Goal: Transaction & Acquisition: Purchase product/service

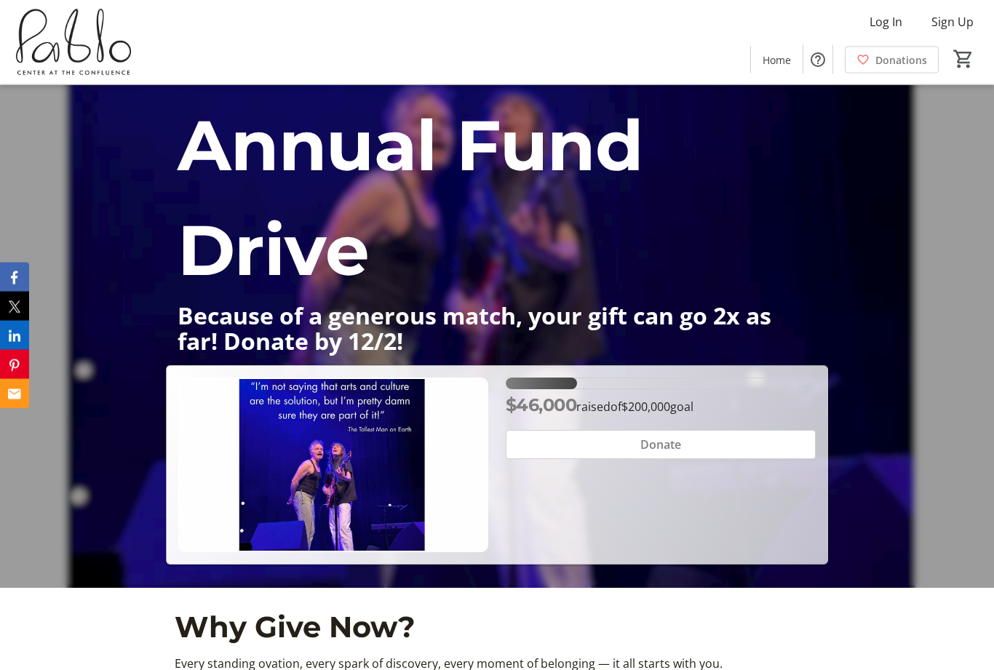
scroll to position [202, 0]
click at [629, 453] on span at bounding box center [661, 444] width 309 height 35
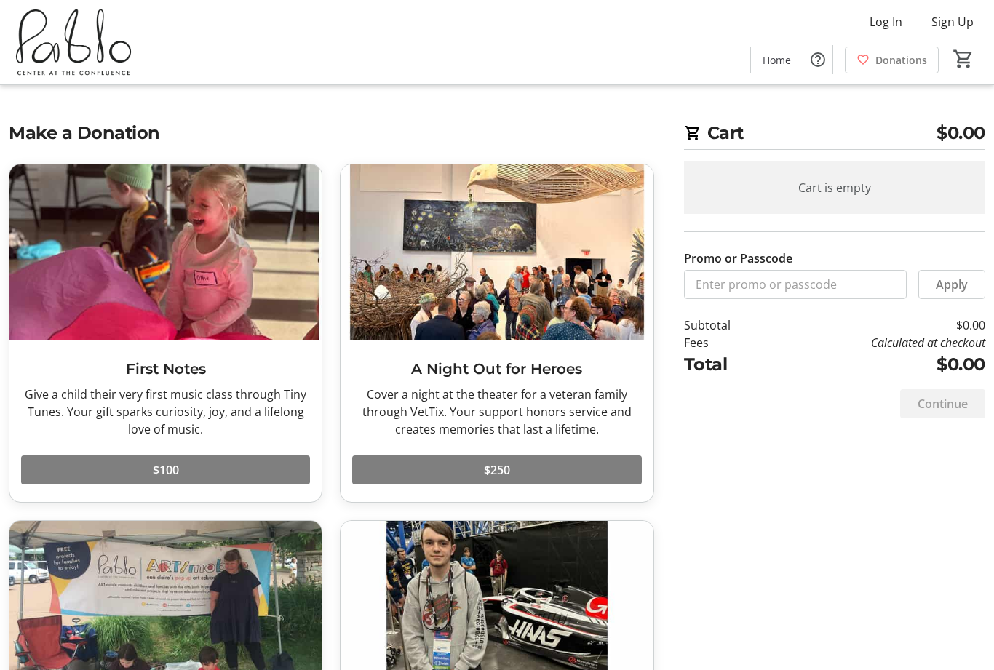
click at [877, 17] on span "Log In" at bounding box center [886, 21] width 33 height 17
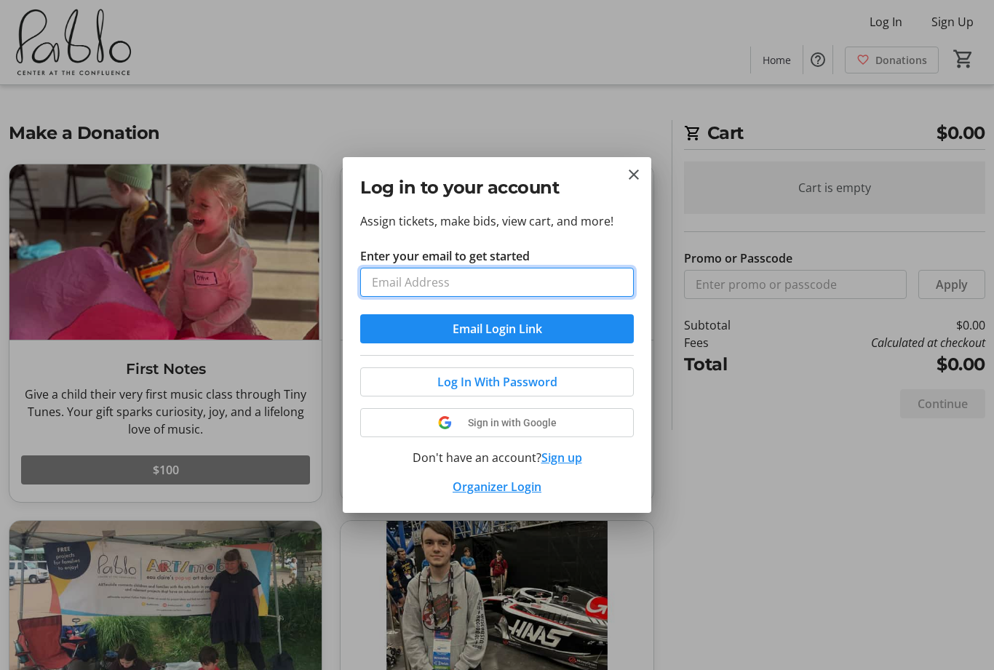
click at [413, 285] on input "Enter your email to get started" at bounding box center [497, 282] width 274 height 29
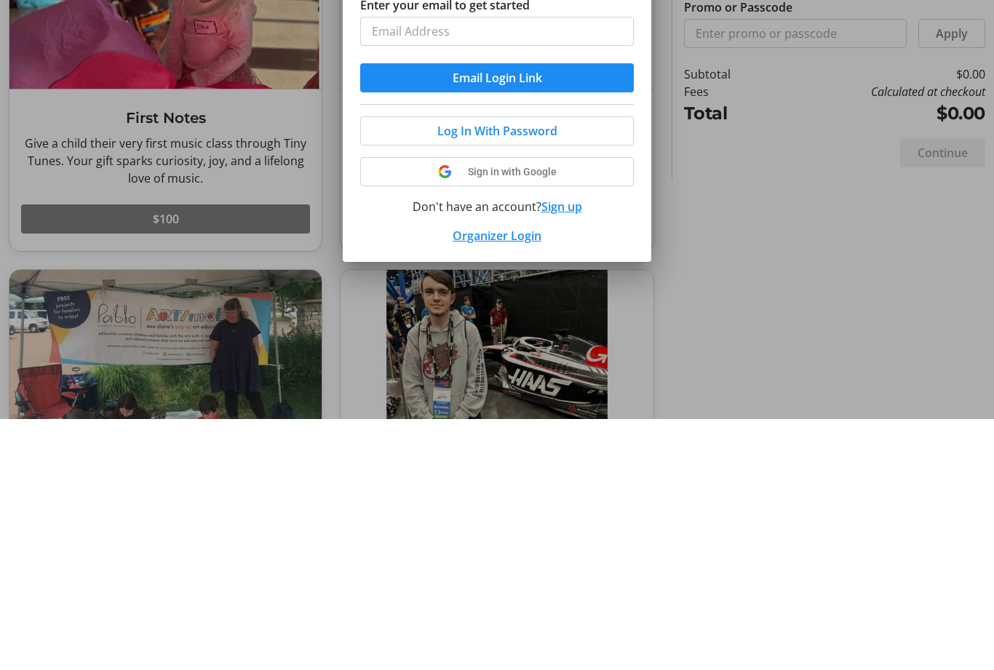
click at [474, 320] on span "Email Login Link" at bounding box center [498, 328] width 90 height 17
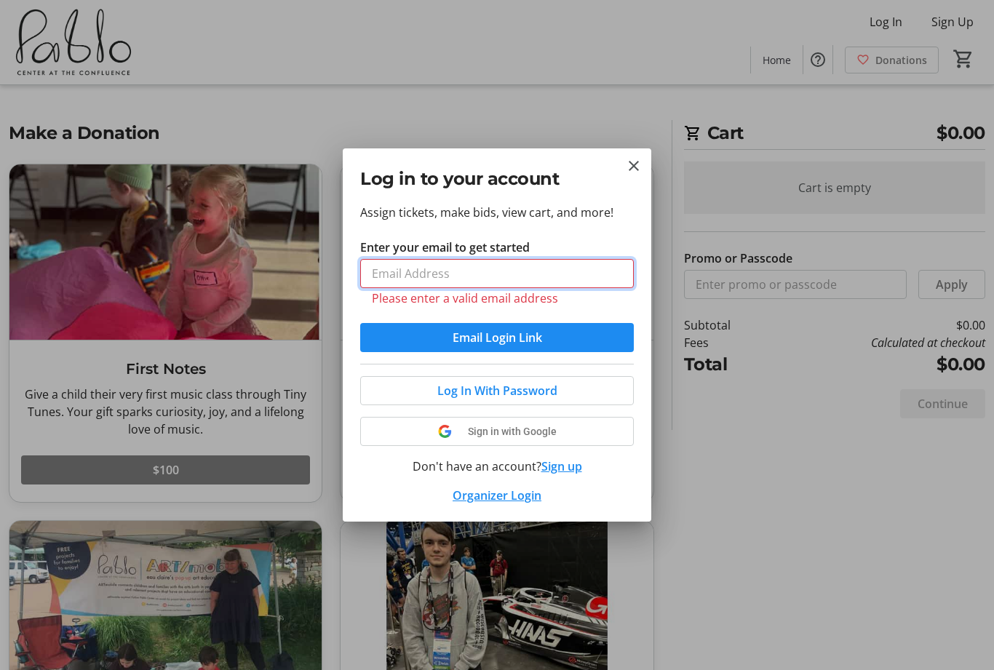
click at [400, 276] on input "Enter your email to get started" at bounding box center [497, 273] width 274 height 29
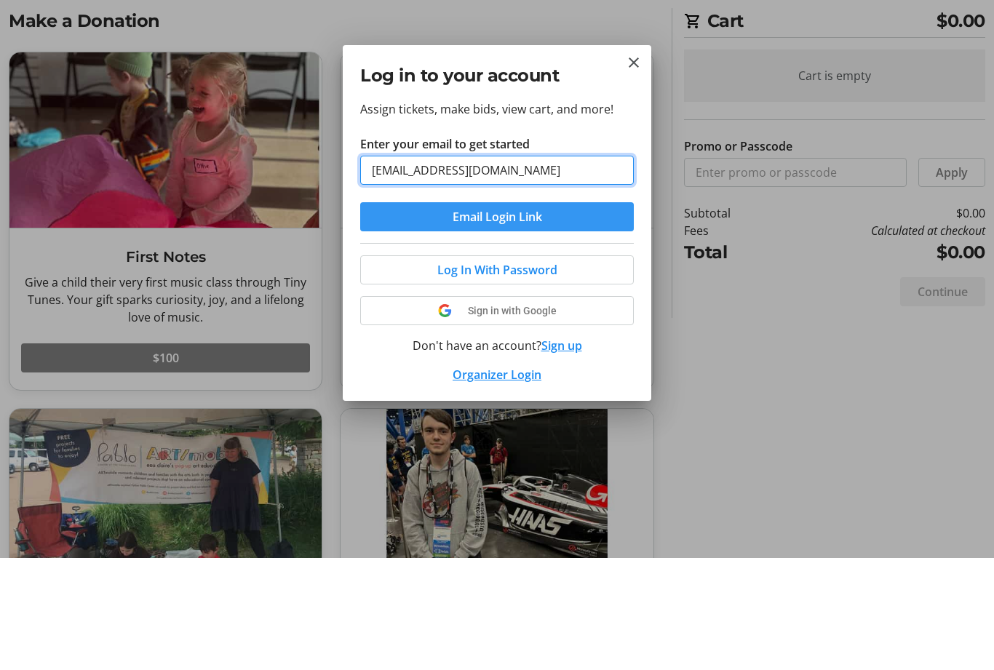
type input "[EMAIL_ADDRESS][DOMAIN_NAME]"
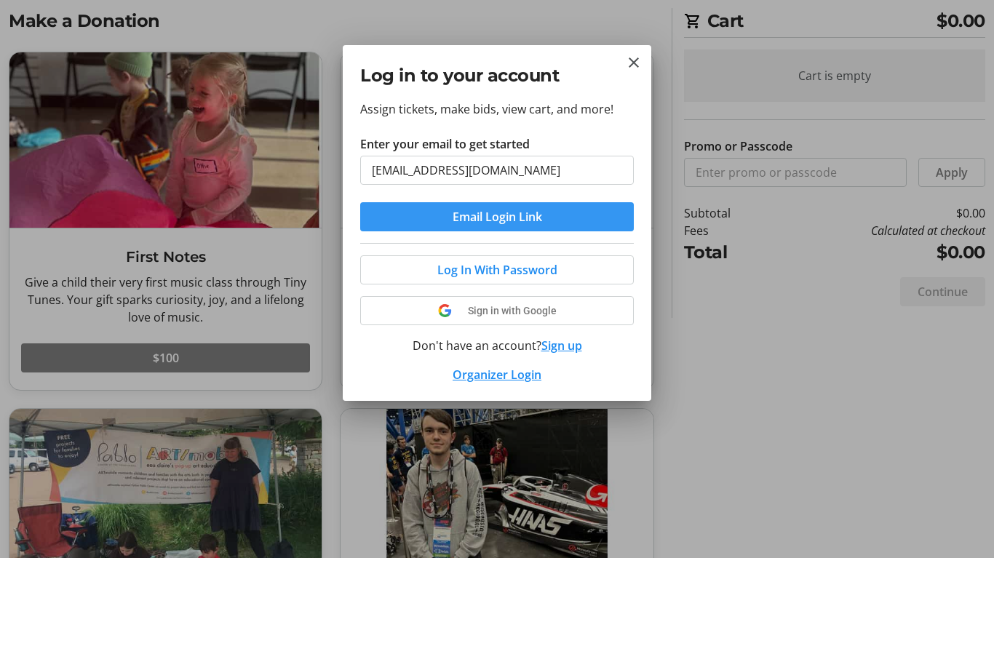
click at [505, 320] on span "Email Login Link" at bounding box center [498, 328] width 90 height 17
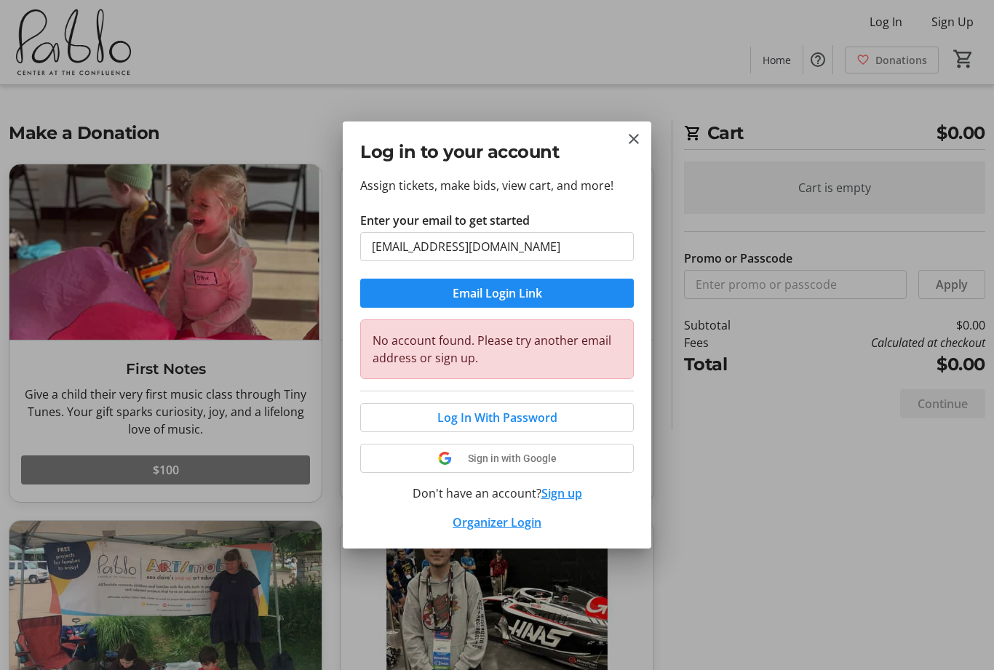
click at [641, 135] on mat-icon "Close" at bounding box center [633, 138] width 17 height 17
